Goal: Use online tool/utility: Utilize a website feature to perform a specific function

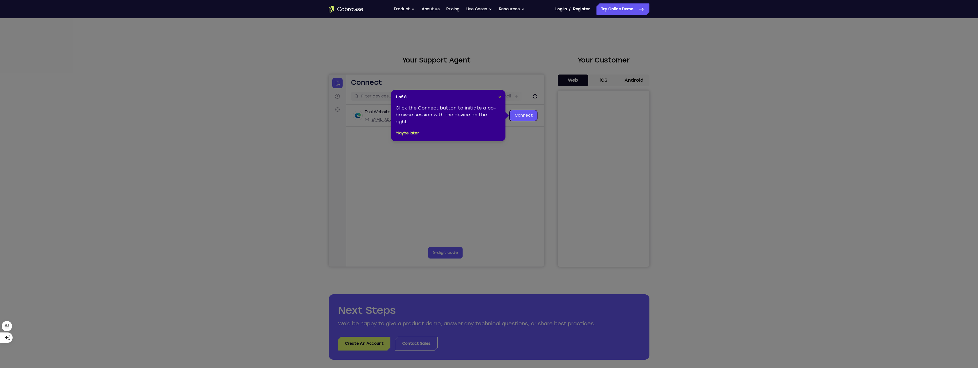
click at [499, 96] on span "×" at bounding box center [499, 96] width 3 height 5
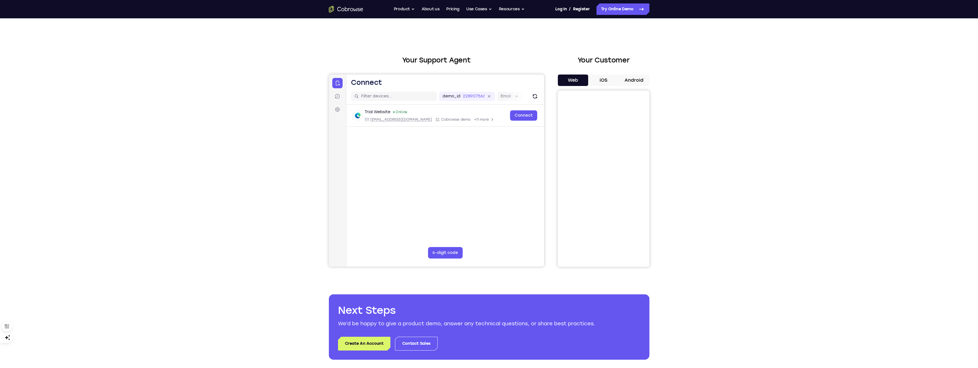
click at [212, 181] on div "Your Support Agent Your Customer Web iOS Android Next Steps We’d be happy to gi…" at bounding box center [489, 207] width 978 height 378
click at [447, 252] on button "6-digit code" at bounding box center [445, 252] width 35 height 11
click at [396, 254] on input "Code entry digit 1" at bounding box center [398, 252] width 11 height 11
type input "2"
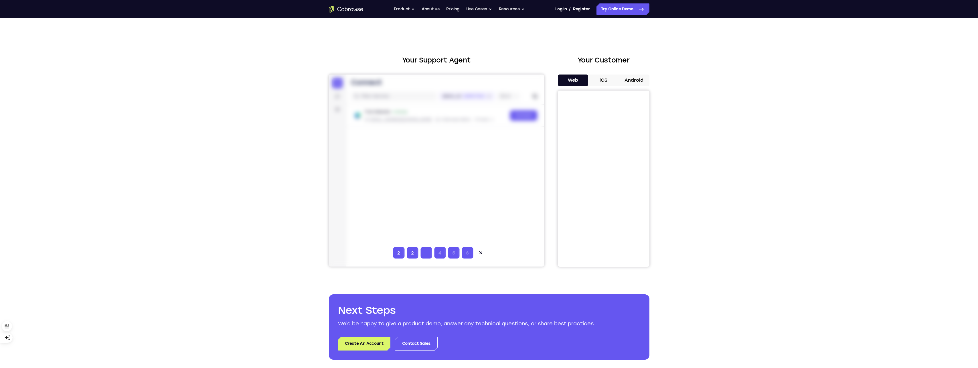
type input "9"
type input "4"
type input "8"
type input "5"
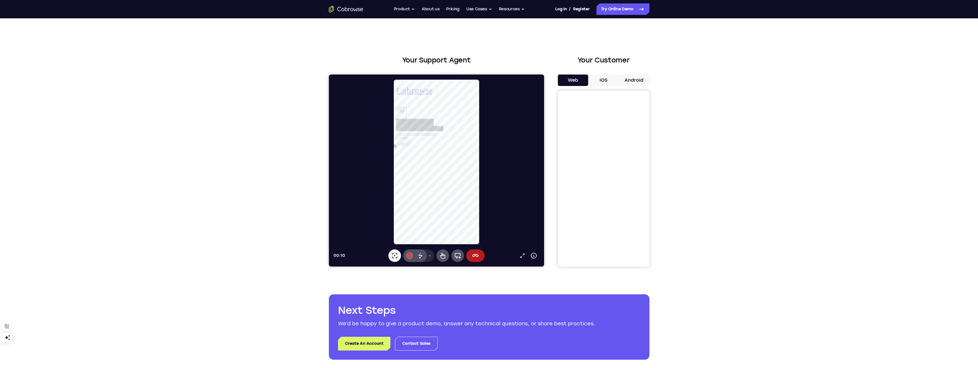
click at [176, 217] on div "Your Support Agent Your Customer Web iOS Android Next Steps We’d be happy to gi…" at bounding box center [489, 207] width 978 height 378
click at [478, 258] on icon at bounding box center [475, 255] width 7 height 7
